Goal: Transaction & Acquisition: Book appointment/travel/reservation

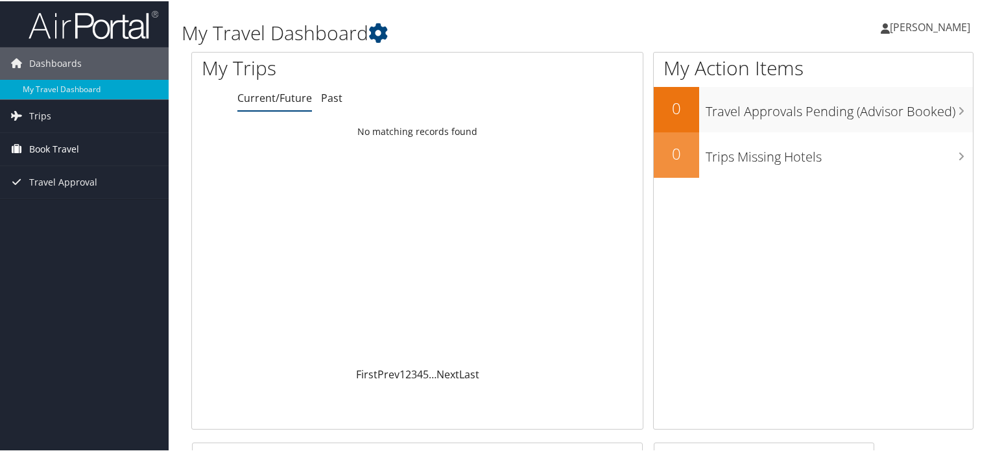
click at [30, 147] on span "Book Travel" at bounding box center [54, 148] width 50 height 32
click at [44, 150] on span "Book Travel" at bounding box center [54, 148] width 50 height 32
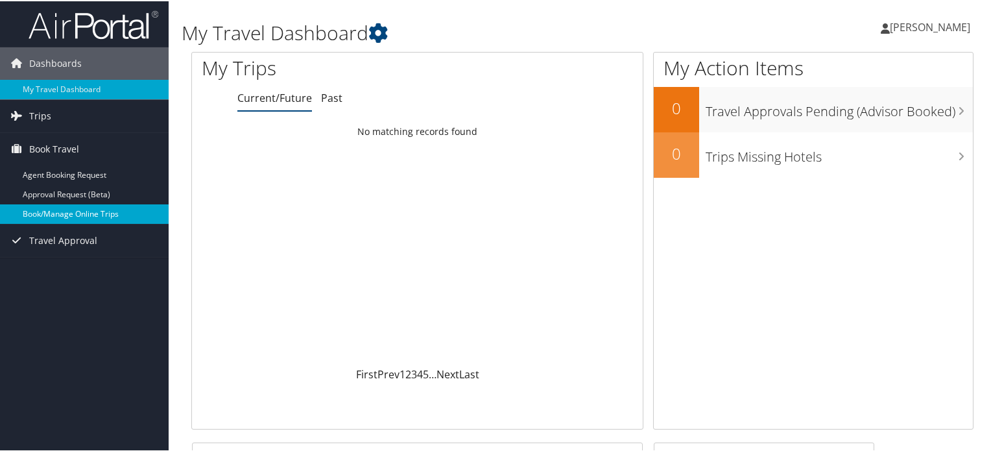
click at [63, 205] on link "Book/Manage Online Trips" at bounding box center [84, 212] width 169 height 19
